Goal: Transaction & Acquisition: Obtain resource

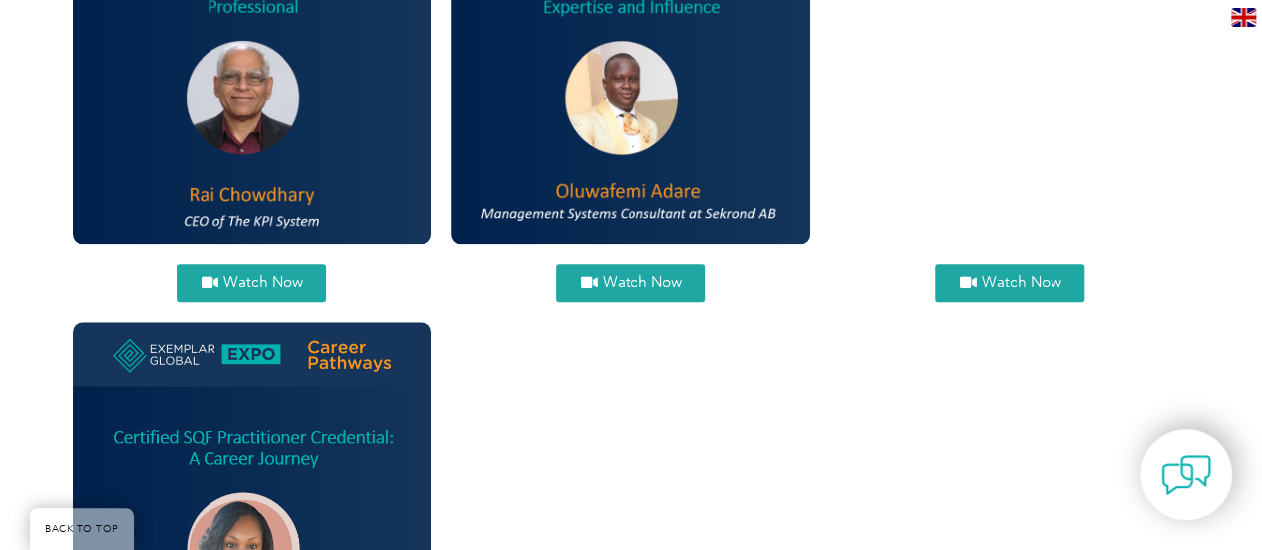
scroll to position [962, 0]
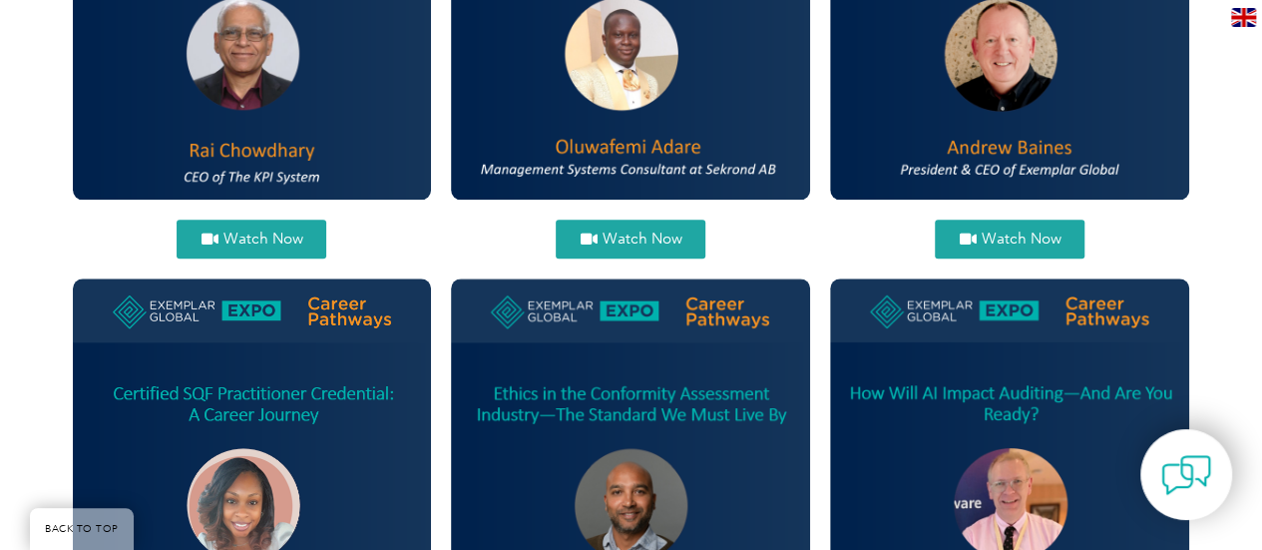
click at [276, 224] on link "Watch Now" at bounding box center [252, 238] width 150 height 39
click at [264, 234] on span "Watch Now" at bounding box center [262, 238] width 80 height 15
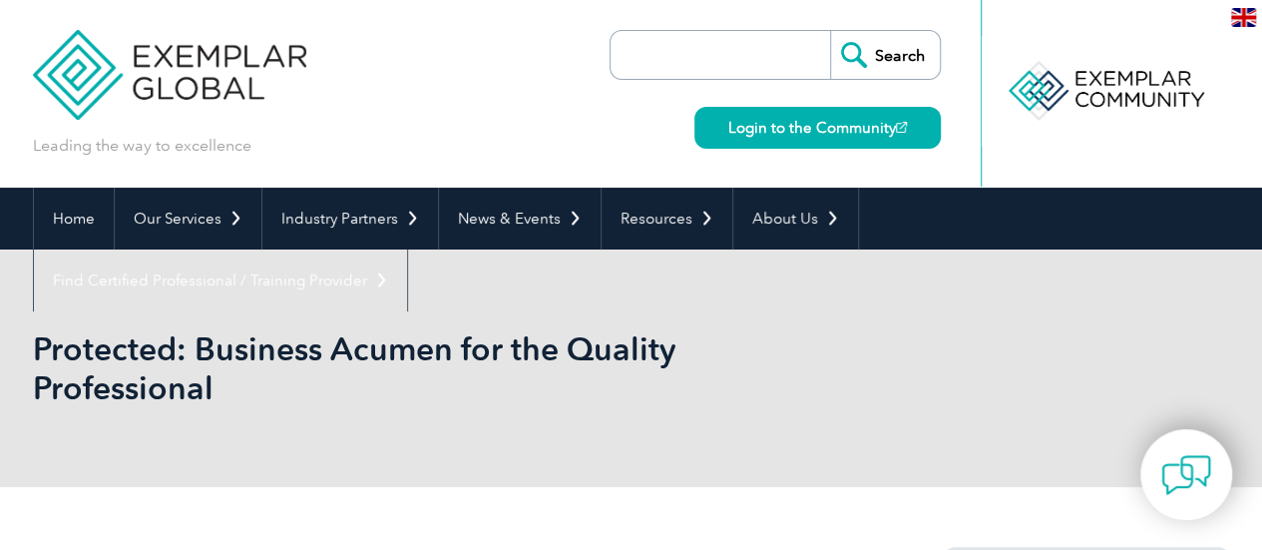
click at [547, 71] on div "Leading the way to excellence Search" at bounding box center [631, 94] width 1197 height 188
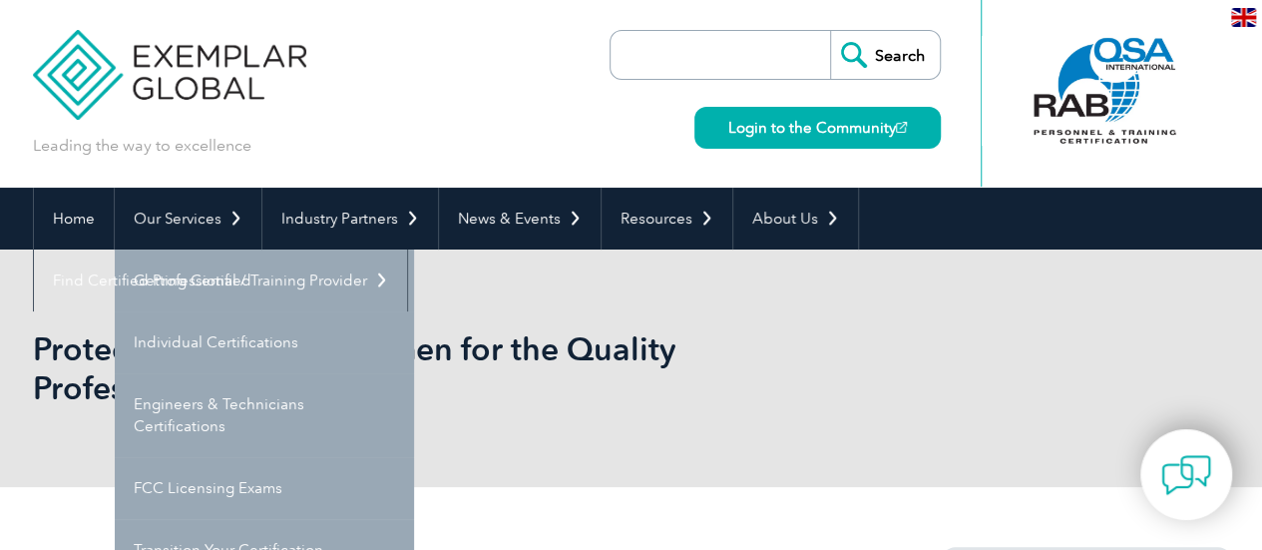
click at [976, 320] on div "Protected: Business Acumen for the Quality Professional" at bounding box center [631, 367] width 1197 height 237
click at [519, 123] on div "Leading the way to excellence Search" at bounding box center [631, 94] width 1197 height 188
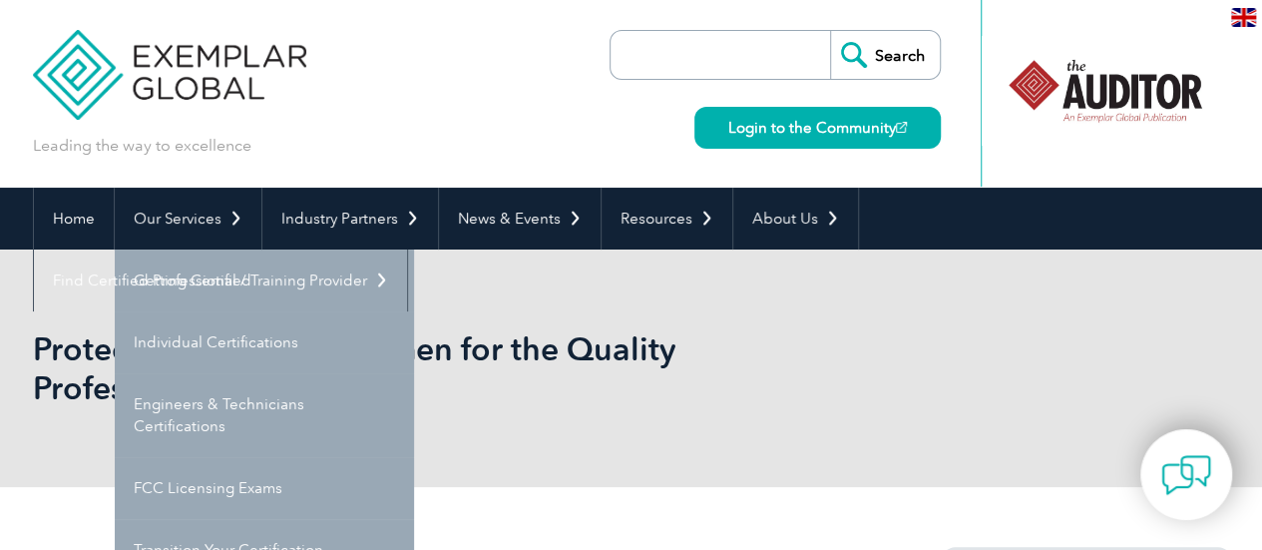
click at [791, 337] on h1 "Protected: Business Acumen for the Quality Professional" at bounding box center [416, 368] width 766 height 78
click at [620, 324] on div "Protected: Business Acumen for the Quality Professional" at bounding box center [631, 367] width 1197 height 237
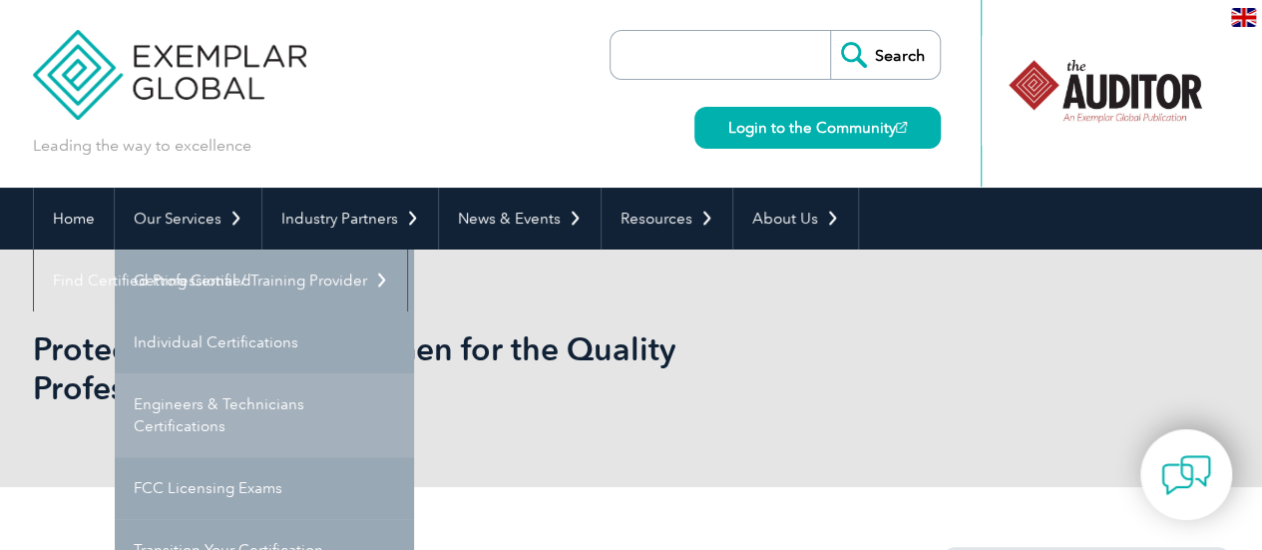
click at [346, 384] on link "Engineers & Technicians Certifications" at bounding box center [264, 415] width 299 height 84
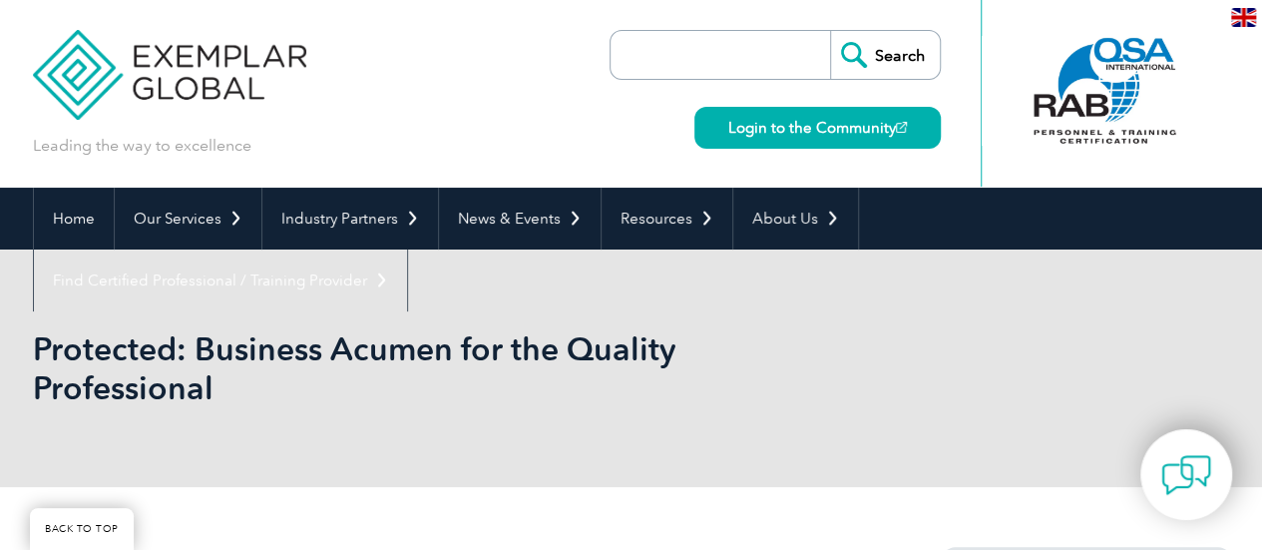
scroll to position [481, 0]
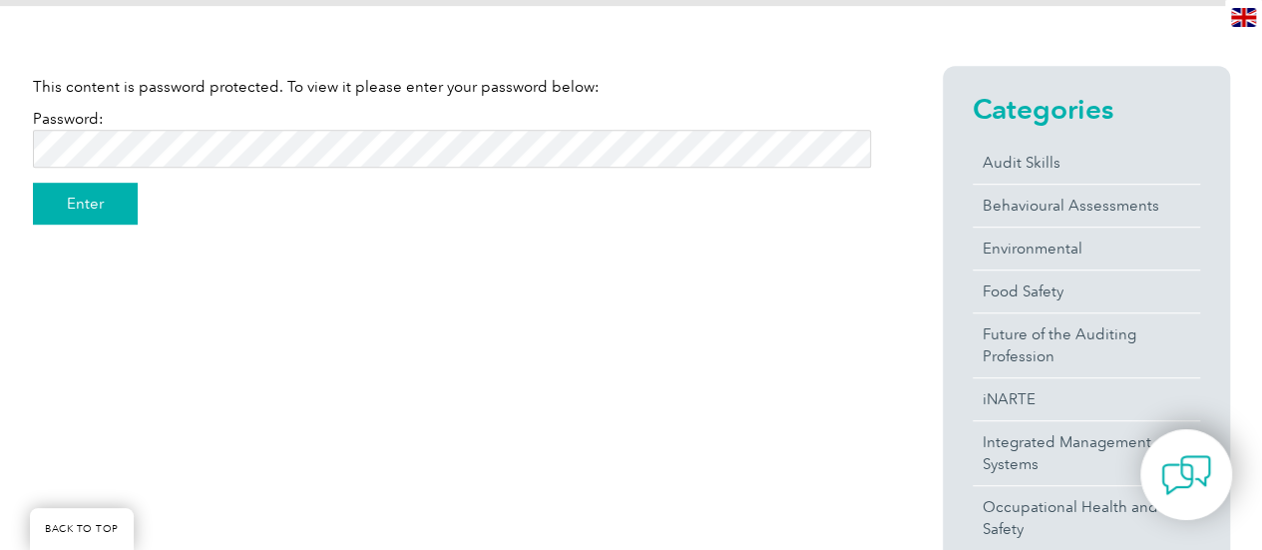
click at [93, 208] on input "Enter" at bounding box center [85, 204] width 105 height 42
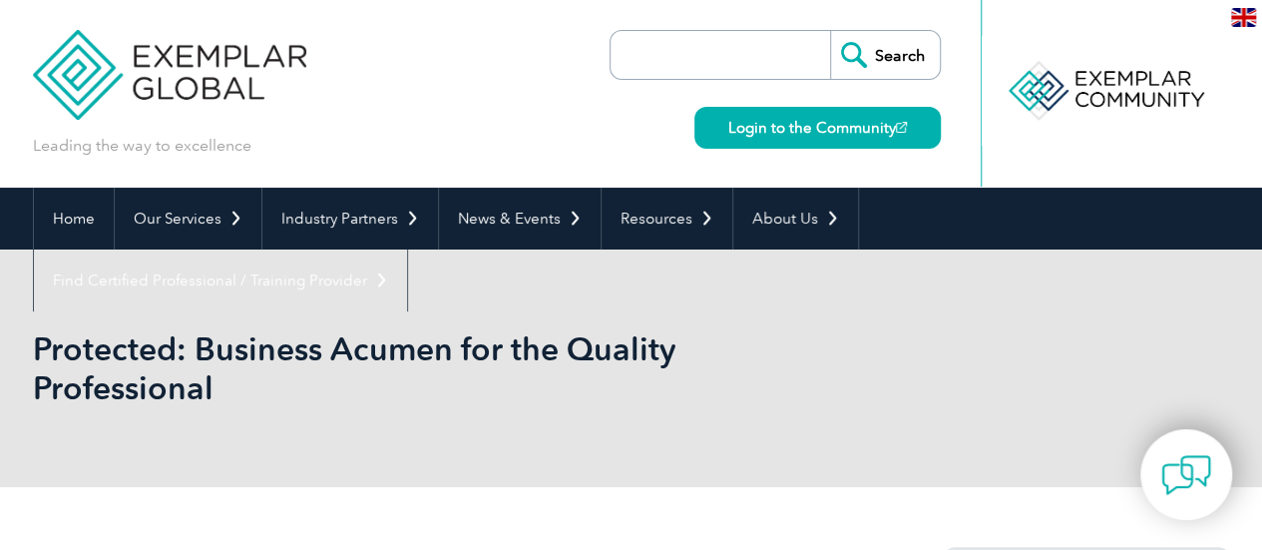
click at [389, 81] on div "Leading the way to excellence Search" at bounding box center [631, 94] width 1197 height 188
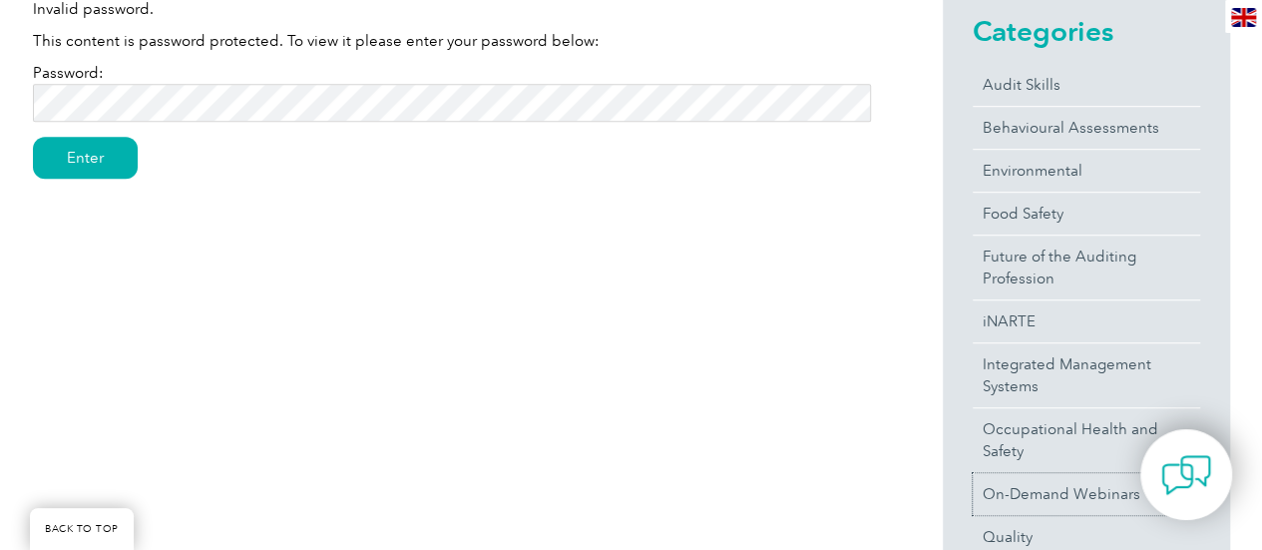
scroll to position [78, 0]
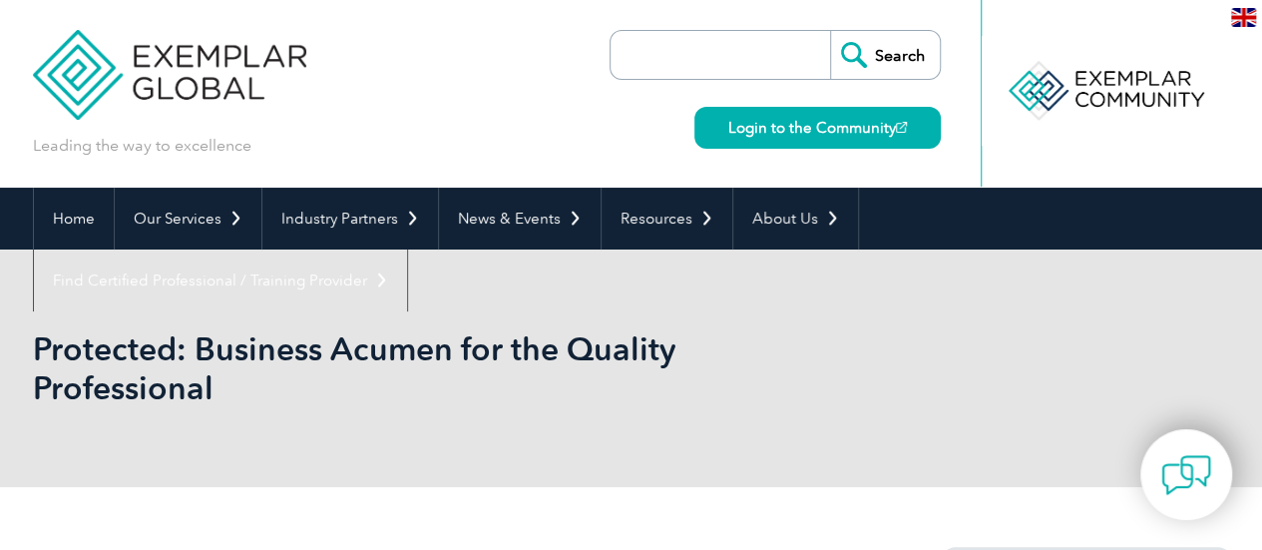
click at [844, 127] on link "Login to the Community" at bounding box center [817, 128] width 246 height 42
